Goal: Task Accomplishment & Management: Manage account settings

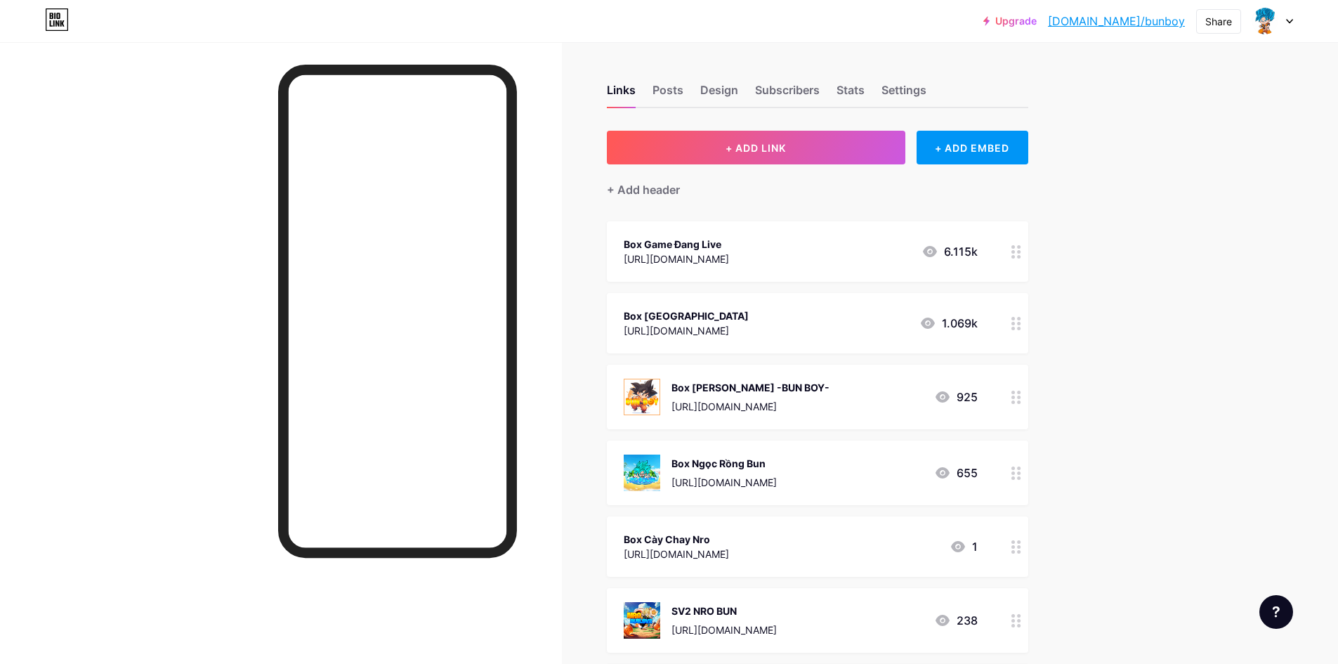
click at [720, 243] on div "Box Game Đang Live" at bounding box center [675, 244] width 105 height 15
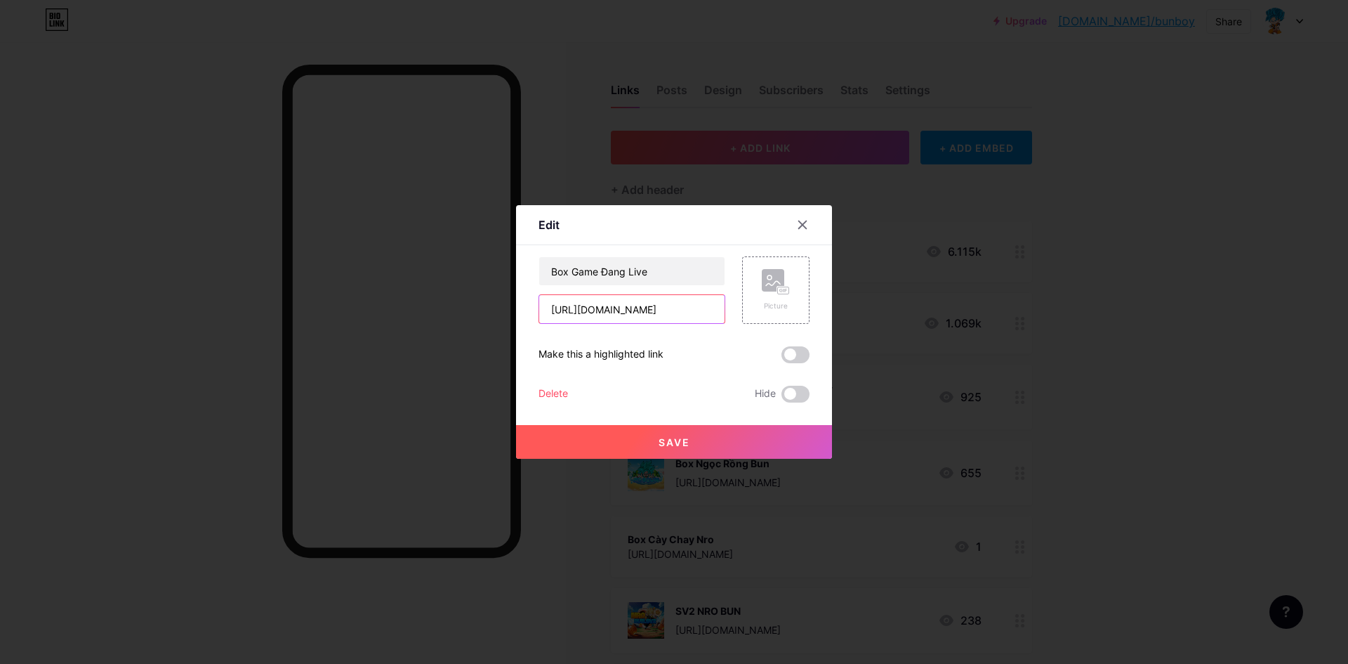
drag, startPoint x: 696, startPoint y: 308, endPoint x: 369, endPoint y: 312, distance: 326.5
click at [369, 312] on div "Edit Content YouTube Play YouTube video without leaving your page. ADD Vimeo Pl…" at bounding box center [674, 332] width 1348 height 664
paste input "atijxs103"
type input "[URL][DOMAIN_NAME]"
click at [629, 442] on button "Save" at bounding box center [674, 442] width 316 height 34
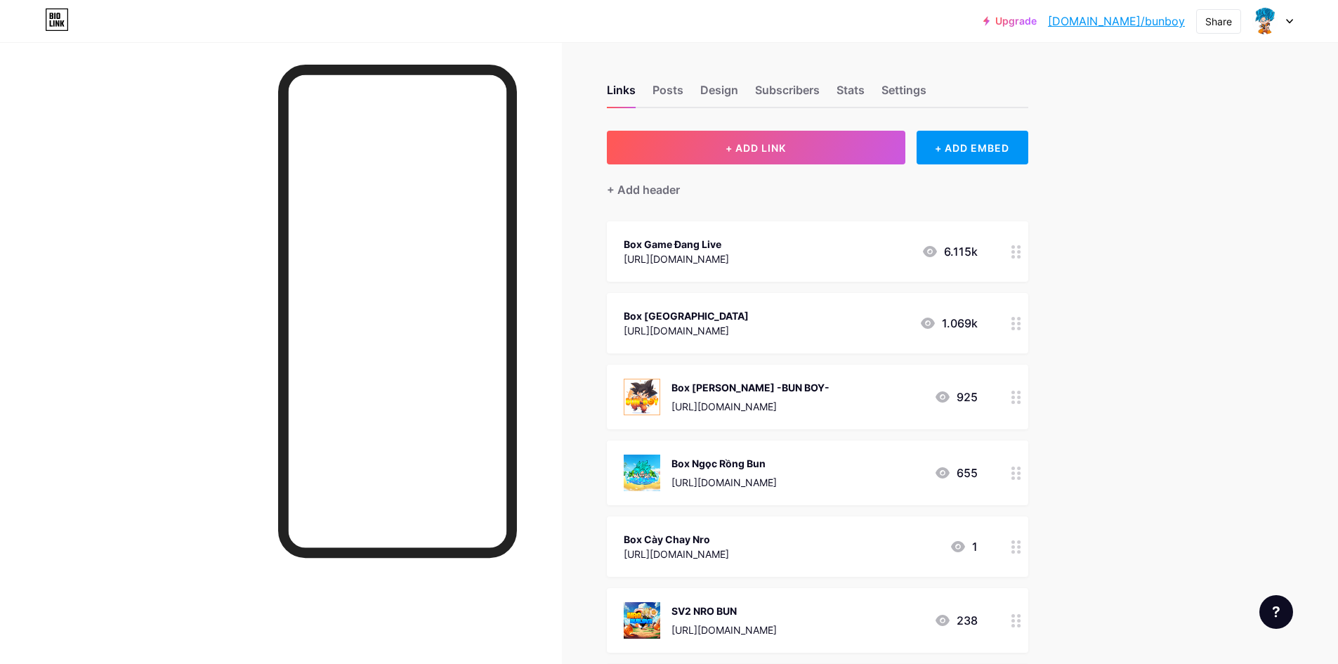
click at [697, 245] on div "Box Game Đang Live" at bounding box center [675, 244] width 105 height 15
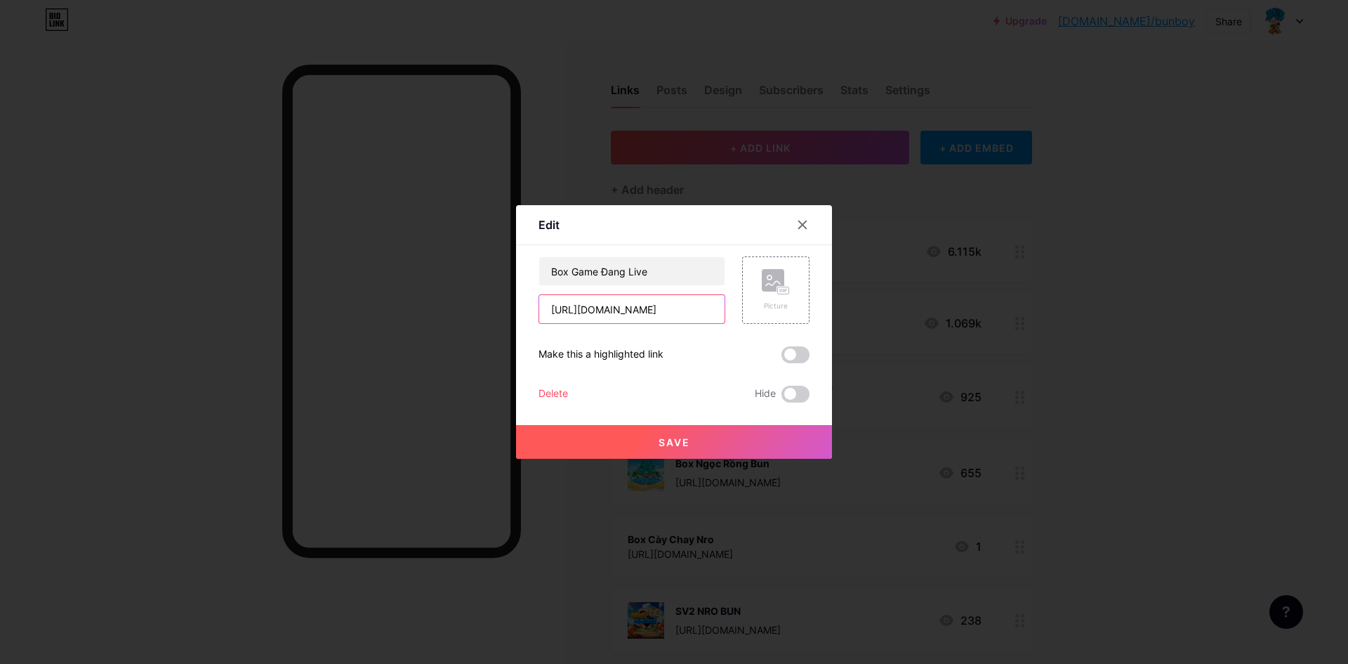
click at [558, 310] on input "[URL][DOMAIN_NAME]" at bounding box center [631, 309] width 185 height 28
paste input "://[DOMAIN_NAME][URL]"
type input "[URL][DOMAIN_NAME][DOMAIN_NAME]"
click at [596, 448] on button "Save" at bounding box center [674, 442] width 316 height 34
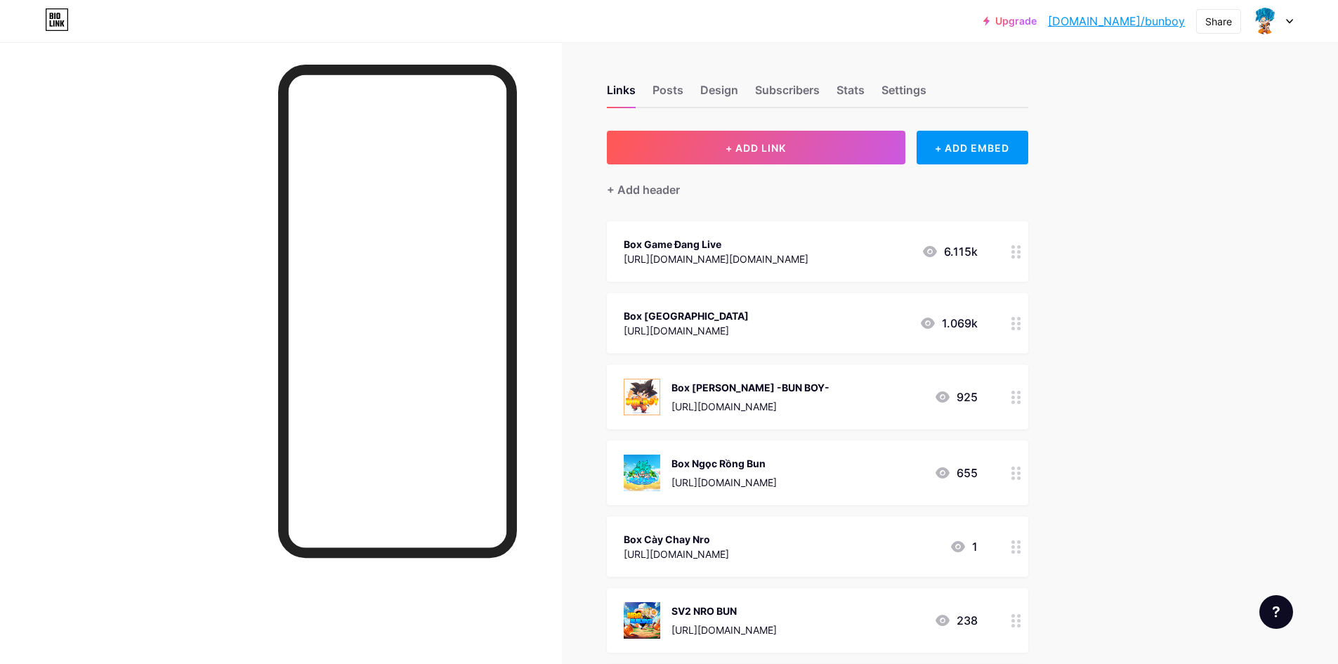
click at [691, 266] on div "Box Game Đang Live [URL][DOMAIN_NAME][DOMAIN_NAME]" at bounding box center [715, 251] width 185 height 32
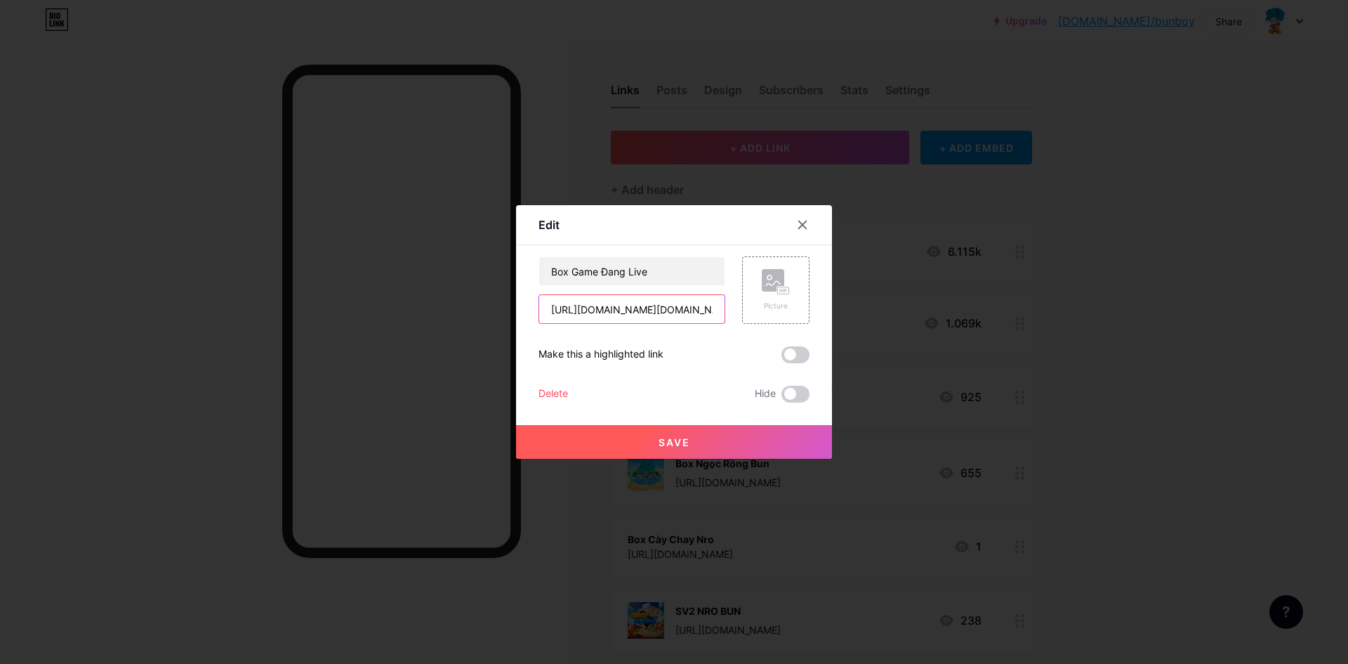
click at [708, 308] on input "[URL][DOMAIN_NAME][DOMAIN_NAME]" at bounding box center [631, 309] width 185 height 28
paste input "text"
type input "[URL][DOMAIN_NAME]"
click at [719, 443] on button "Save" at bounding box center [674, 442] width 316 height 34
